Goal: Information Seeking & Learning: Learn about a topic

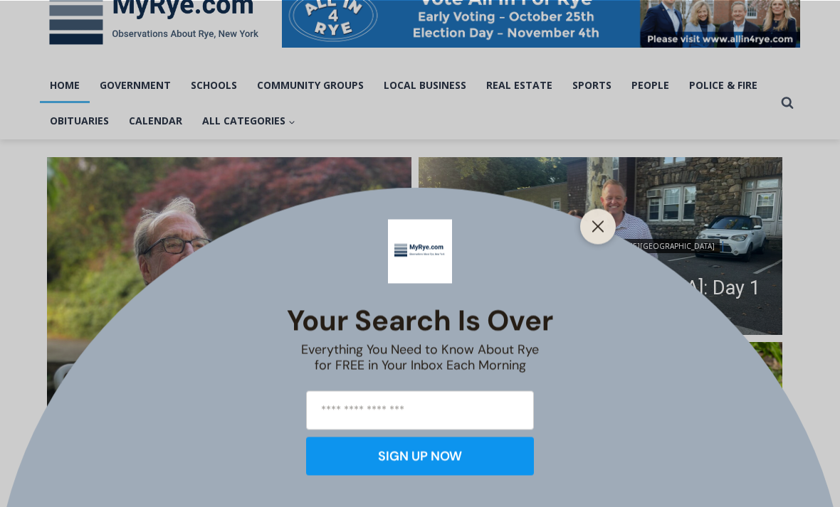
click at [600, 236] on button "Close" at bounding box center [598, 226] width 20 height 20
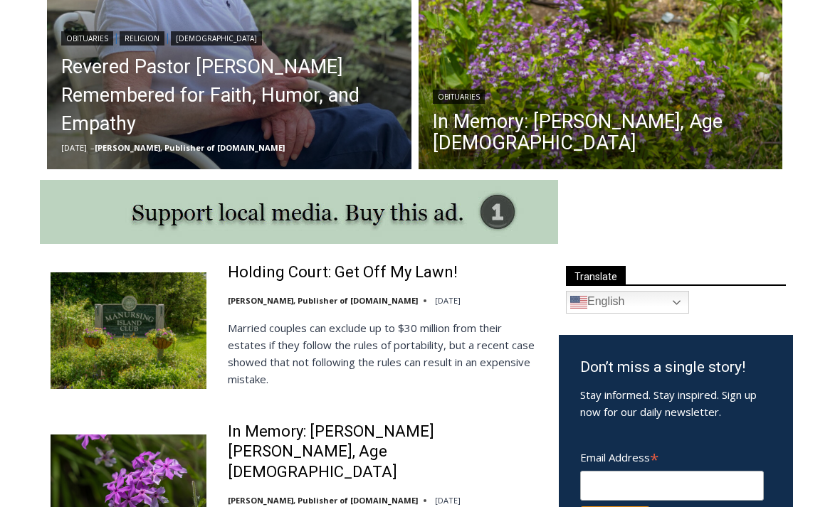
scroll to position [598, 0]
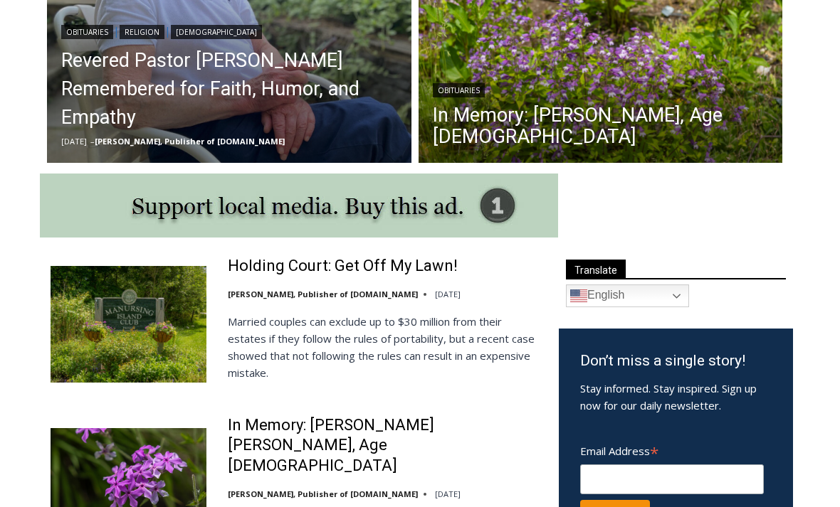
click at [293, 275] on link "Holding Court: Get Off My Lawn!" at bounding box center [343, 266] width 230 height 21
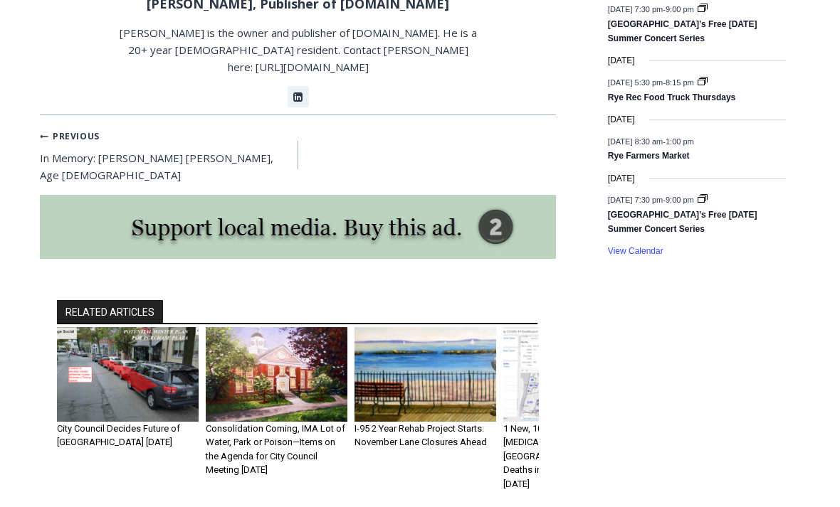
scroll to position [2235, 0]
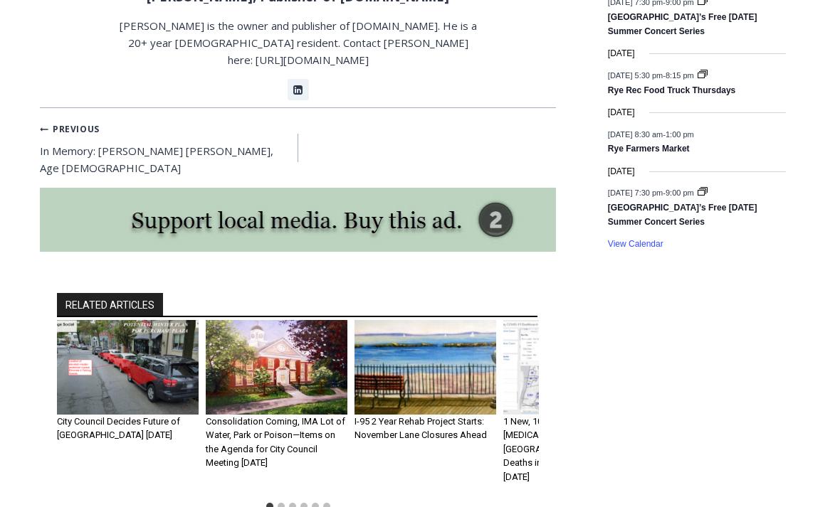
click at [141, 417] on link "City Council Decides Future of [GEOGRAPHIC_DATA] [DATE]" at bounding box center [118, 429] width 123 height 25
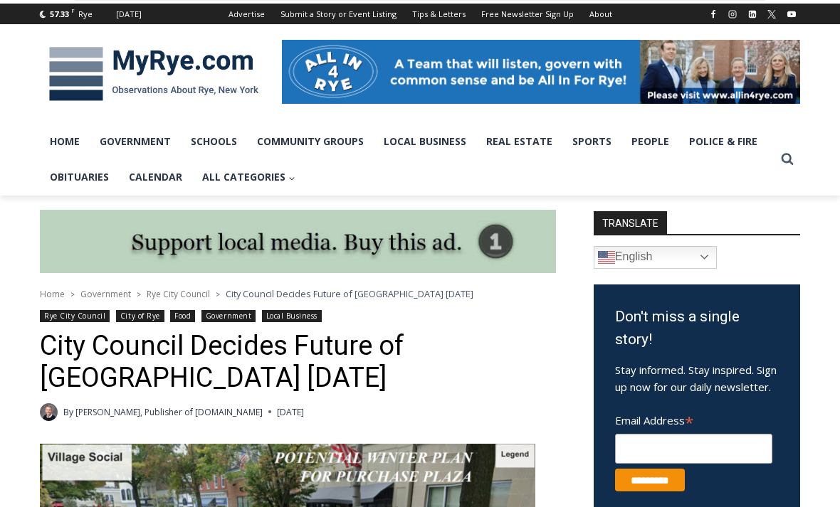
scroll to position [166, 0]
